Goal: Task Accomplishment & Management: Manage account settings

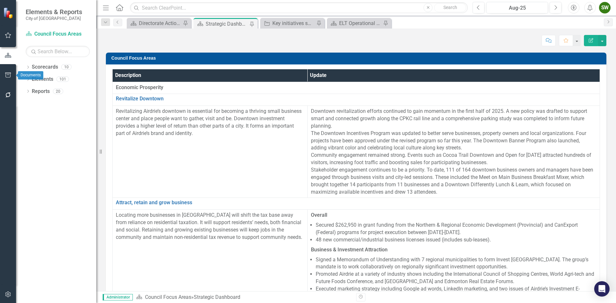
click at [8, 75] on icon "button" at bounding box center [8, 74] width 7 height 5
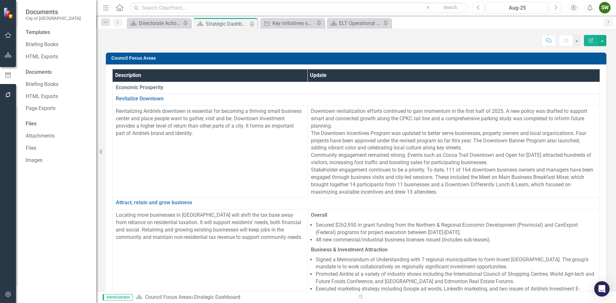
click at [9, 93] on icon "button" at bounding box center [7, 94] width 5 height 5
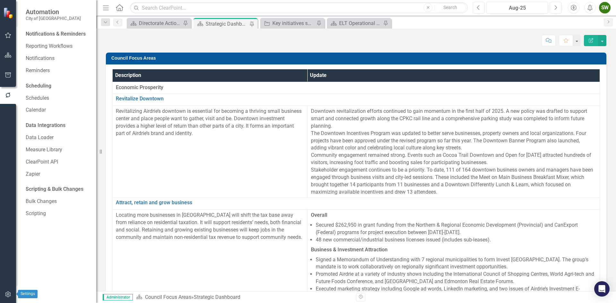
click at [6, 295] on icon "button" at bounding box center [7, 294] width 5 height 6
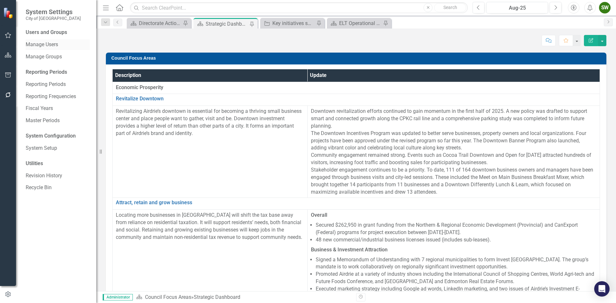
click at [44, 44] on link "Manage Users" at bounding box center [58, 44] width 64 height 7
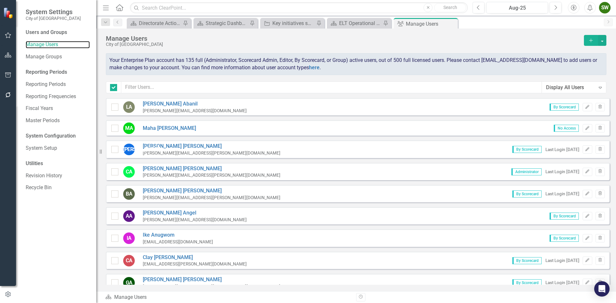
checkbox input "false"
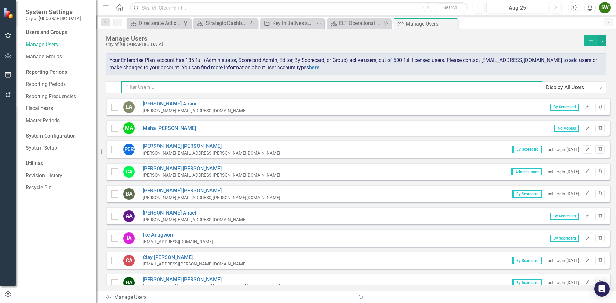
click at [153, 86] on input "text" at bounding box center [331, 87] width 420 height 12
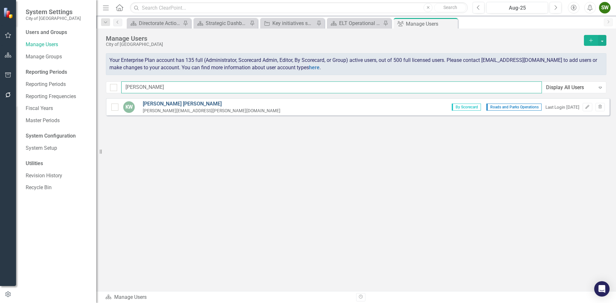
type input "[PERSON_NAME]"
click at [159, 104] on link "[PERSON_NAME]" at bounding box center [212, 103] width 138 height 7
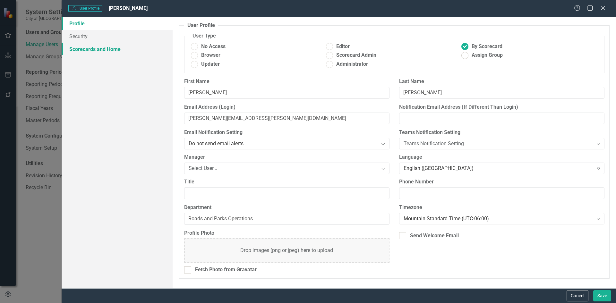
click at [98, 49] on link "Scorecards and Home" at bounding box center [117, 49] width 111 height 13
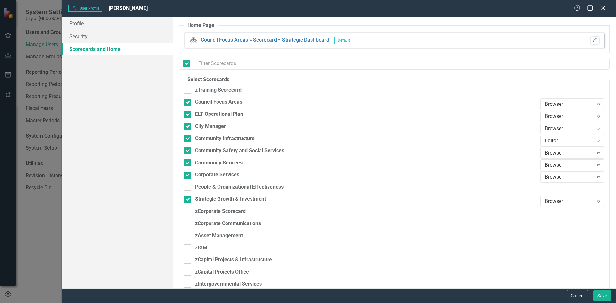
checkbox input "false"
click at [595, 105] on icon "Expand" at bounding box center [598, 104] width 6 height 5
click at [595, 116] on icon "Expand" at bounding box center [598, 116] width 6 height 5
click at [546, 147] on div "Editor" at bounding box center [569, 148] width 54 height 7
click at [88, 25] on link "Profile" at bounding box center [117, 23] width 111 height 13
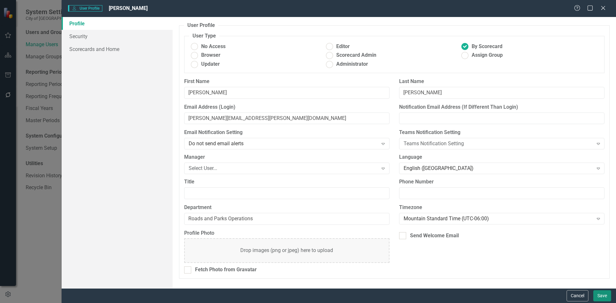
click at [601, 295] on button "Save" at bounding box center [602, 295] width 18 height 11
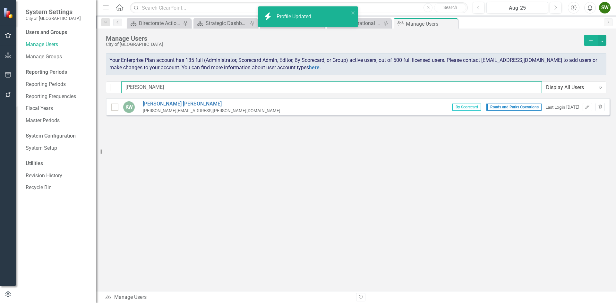
click at [149, 86] on input "[PERSON_NAME]" at bounding box center [331, 87] width 420 height 12
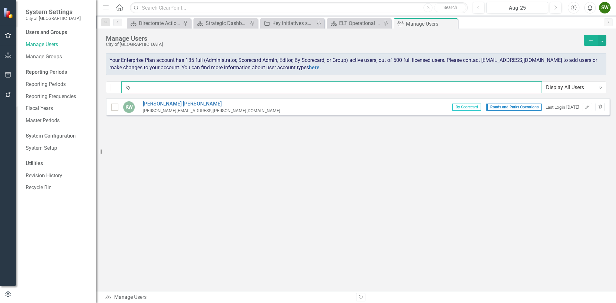
type input "k"
type input "lorne"
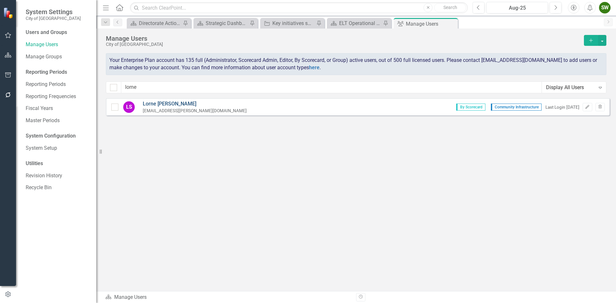
click at [167, 104] on link "[PERSON_NAME]" at bounding box center [195, 103] width 104 height 7
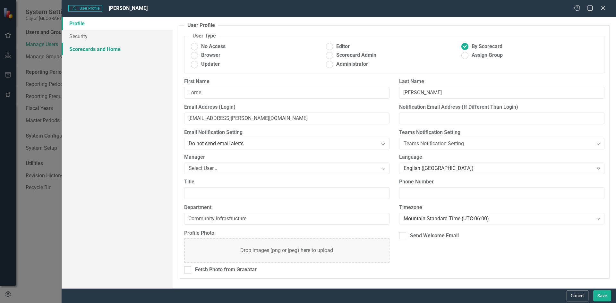
click at [89, 49] on link "Scorecards and Home" at bounding box center [117, 49] width 111 height 13
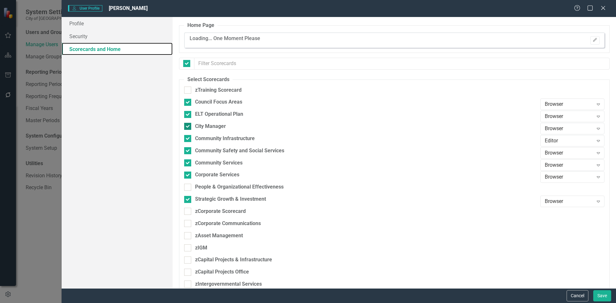
checkbox input "false"
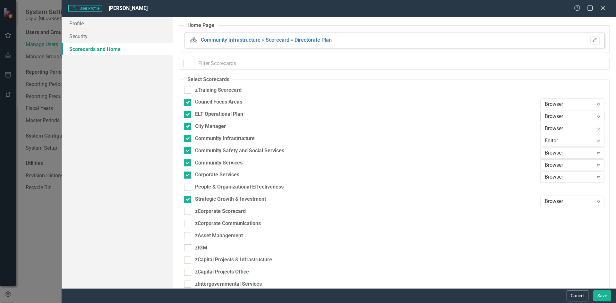
click at [596, 116] on icon at bounding box center [597, 117] width 3 height 2
click at [555, 150] on div "Editor" at bounding box center [569, 148] width 54 height 7
click at [595, 103] on icon "Expand" at bounding box center [598, 104] width 6 height 5
click at [559, 135] on div "Editor" at bounding box center [569, 136] width 54 height 7
click at [601, 294] on button "Save" at bounding box center [602, 295] width 18 height 11
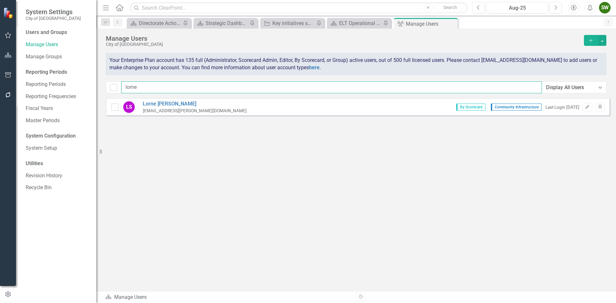
drag, startPoint x: 148, startPoint y: 86, endPoint x: 122, endPoint y: 86, distance: 26.0
click at [122, 86] on input "lorne" at bounding box center [331, 87] width 420 height 12
type input "[PERSON_NAME]"
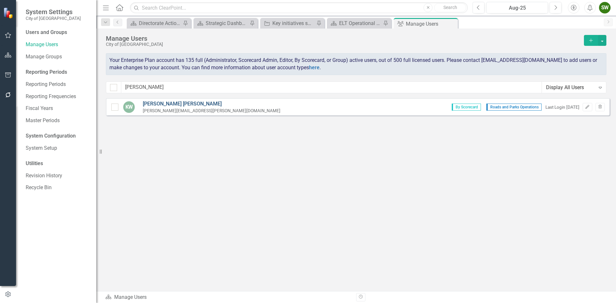
click at [154, 102] on link "[PERSON_NAME]" at bounding box center [212, 103] width 138 height 7
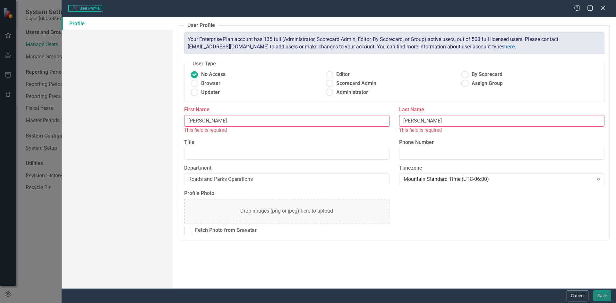
radio input "false"
radio input "true"
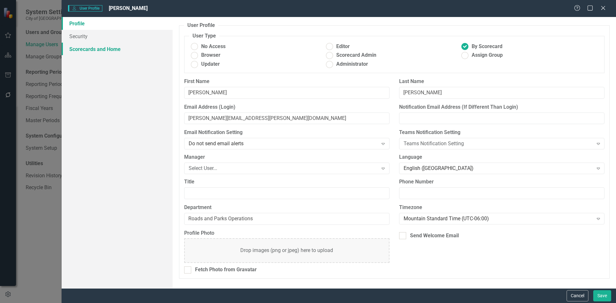
click at [99, 50] on link "Scorecards and Home" at bounding box center [117, 49] width 111 height 13
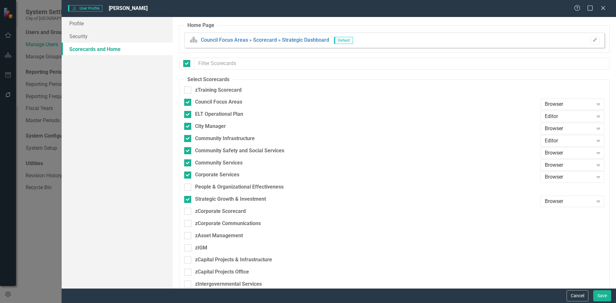
checkbox input "false"
click at [595, 103] on icon "Expand" at bounding box center [598, 104] width 6 height 5
click at [554, 136] on div "Editor" at bounding box center [569, 136] width 54 height 7
click at [603, 298] on button "Save" at bounding box center [602, 295] width 18 height 11
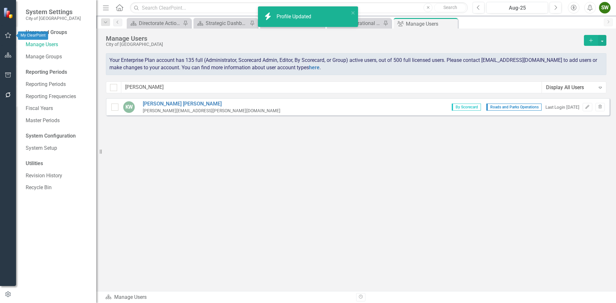
click at [9, 36] on icon "button" at bounding box center [8, 35] width 7 height 5
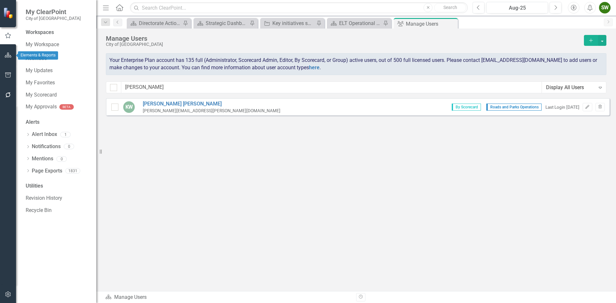
click at [7, 55] on icon "button" at bounding box center [8, 55] width 7 height 5
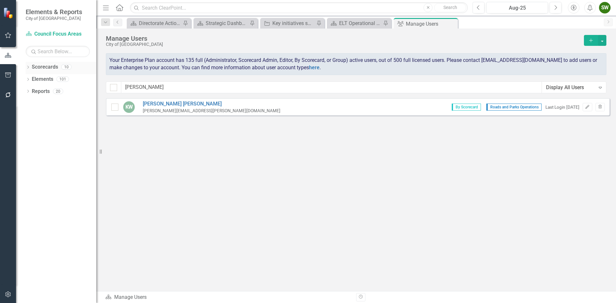
click at [43, 68] on link "Scorecards" at bounding box center [45, 66] width 26 height 7
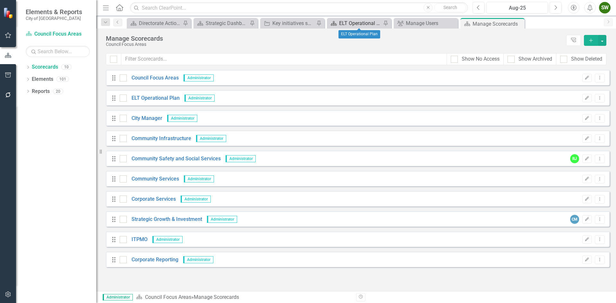
click at [361, 21] on div "ELT Operational Plan" at bounding box center [360, 23] width 42 height 8
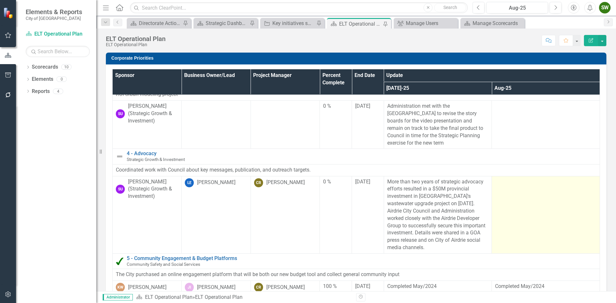
scroll to position [192, 0]
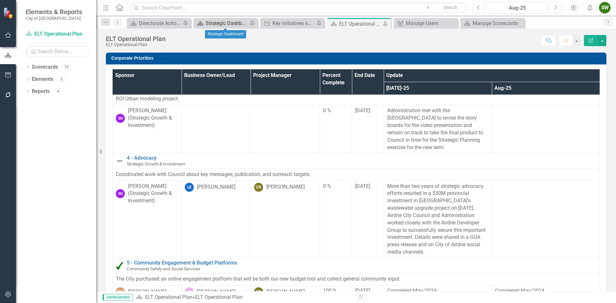
click at [227, 21] on div "Strategic Dashboard" at bounding box center [227, 23] width 42 height 8
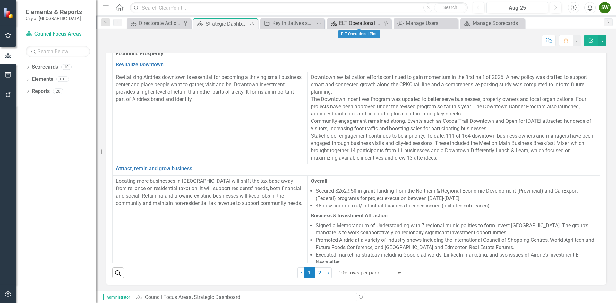
click at [359, 22] on div "ELT Operational Plan" at bounding box center [360, 23] width 42 height 8
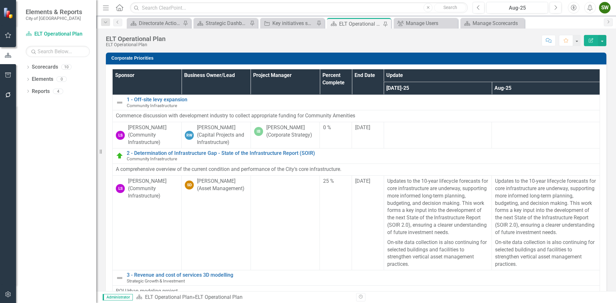
click at [602, 9] on div "SW" at bounding box center [605, 8] width 12 height 12
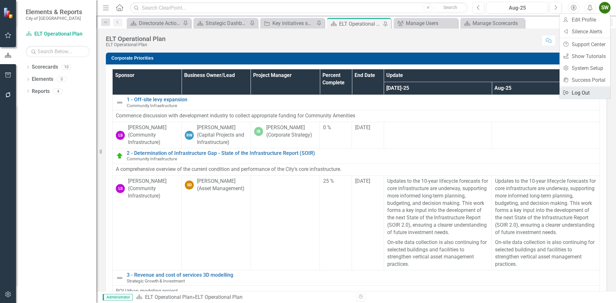
click at [583, 94] on link "Logout Log Out" at bounding box center [584, 93] width 51 height 12
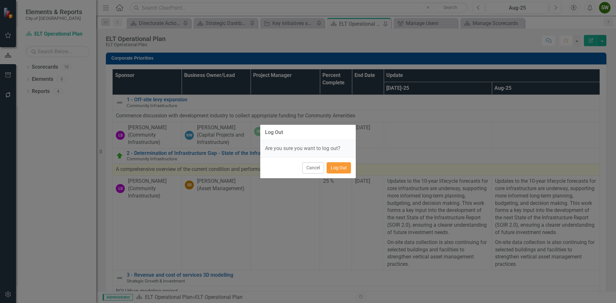
click at [339, 167] on button "Log Out" at bounding box center [338, 167] width 24 height 11
